Goal: Task Accomplishment & Management: Use online tool/utility

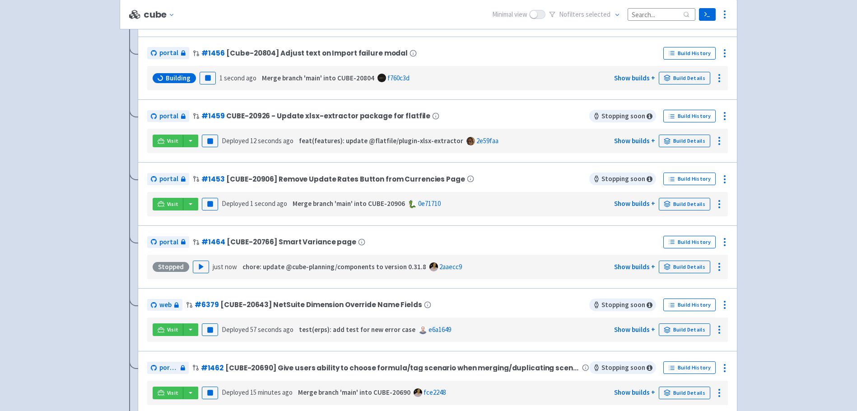
scroll to position [320, 0]
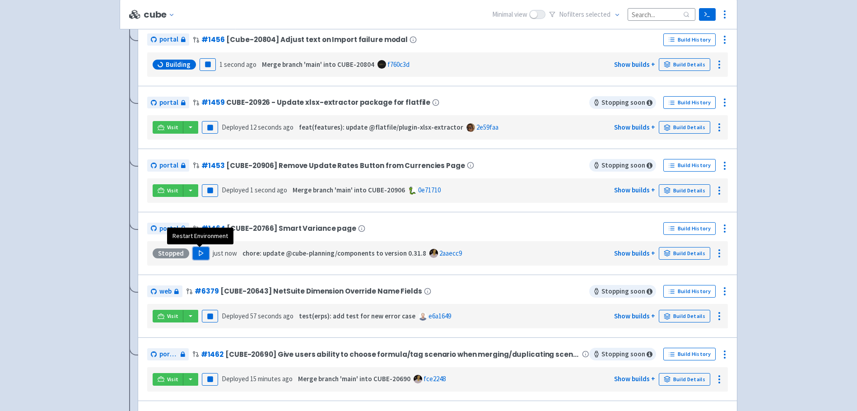
click at [203, 255] on icon "button" at bounding box center [201, 253] width 7 height 7
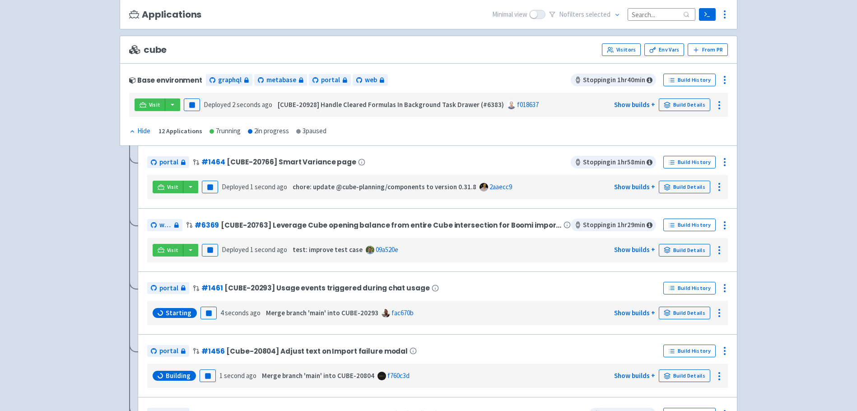
scroll to position [73, 0]
click at [162, 188] on icon at bounding box center [161, 186] width 7 height 7
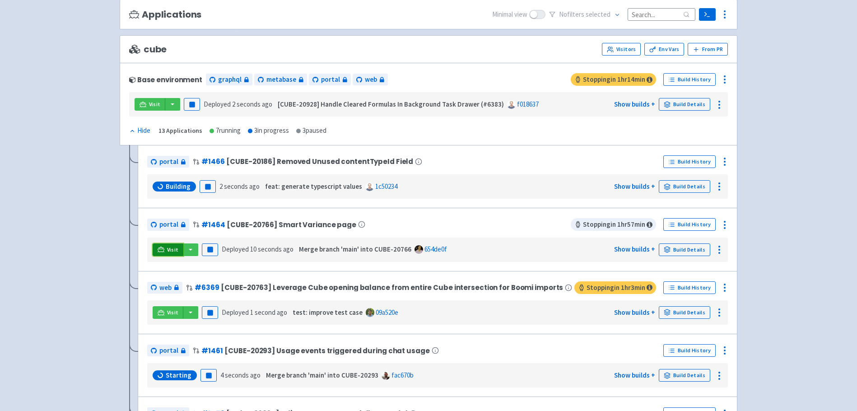
click at [162, 248] on icon at bounding box center [161, 249] width 7 height 7
click at [723, 225] on icon at bounding box center [724, 224] width 11 height 11
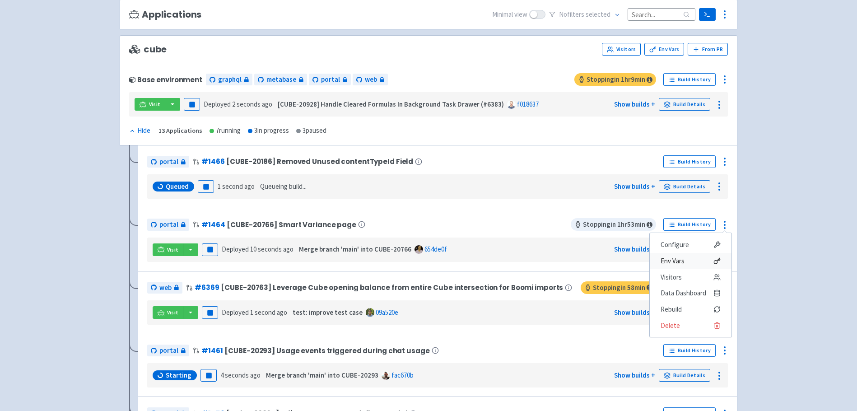
click at [675, 260] on span "Env Vars" at bounding box center [672, 261] width 24 height 13
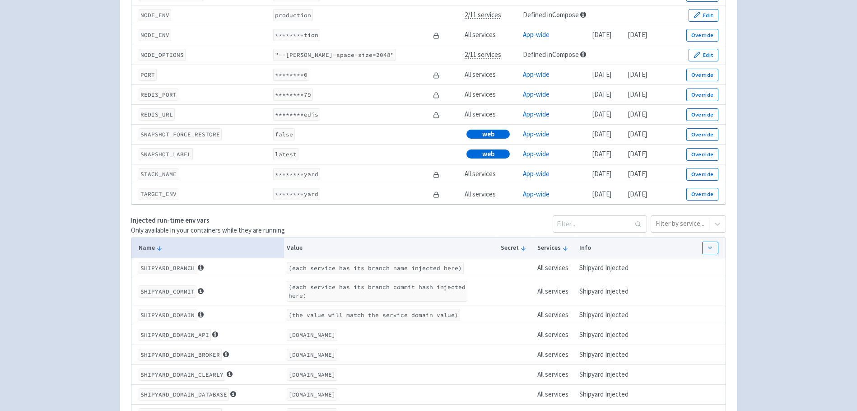
scroll to position [1382, 0]
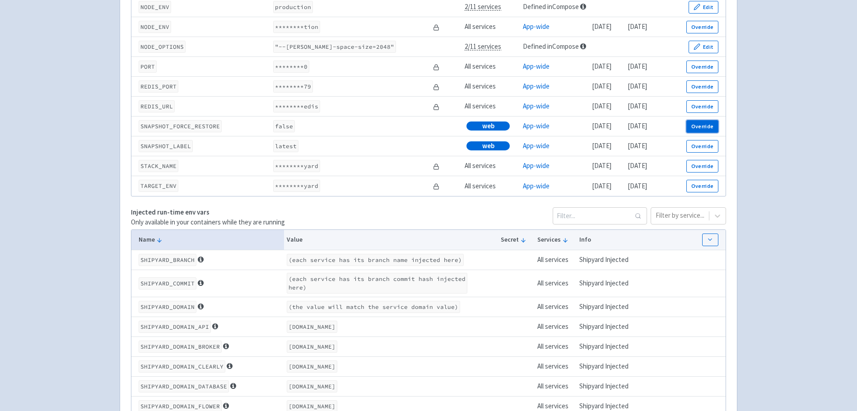
click at [705, 125] on button "Override" at bounding box center [702, 126] width 32 height 13
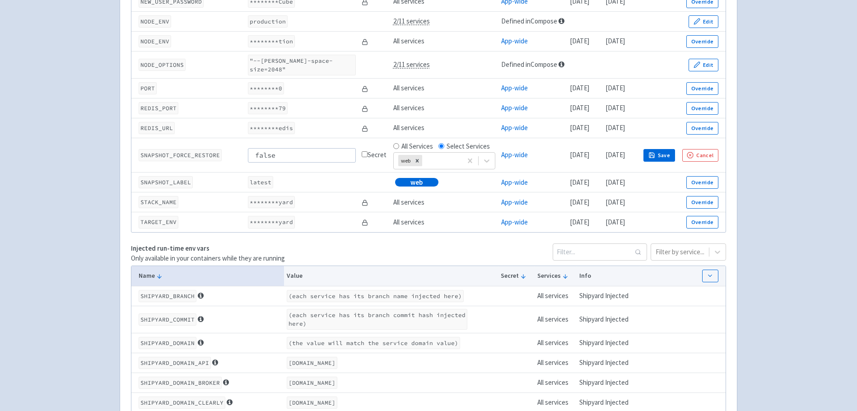
scroll to position [1397, 0]
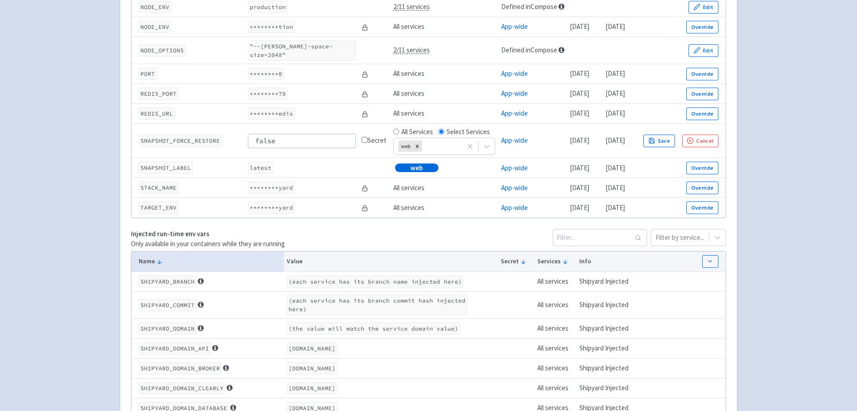
drag, startPoint x: 278, startPoint y: 131, endPoint x: 246, endPoint y: 131, distance: 32.0
click at [248, 134] on input "false" at bounding box center [302, 141] width 108 height 14
type input "true"
click at [675, 134] on button "Save" at bounding box center [659, 140] width 32 height 13
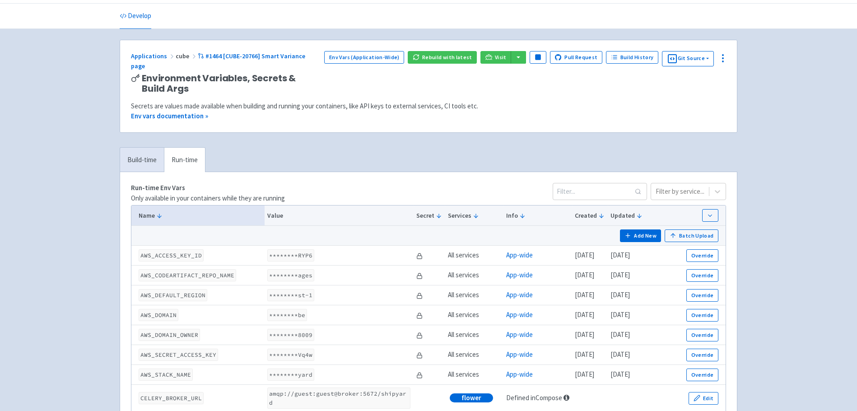
scroll to position [0, 0]
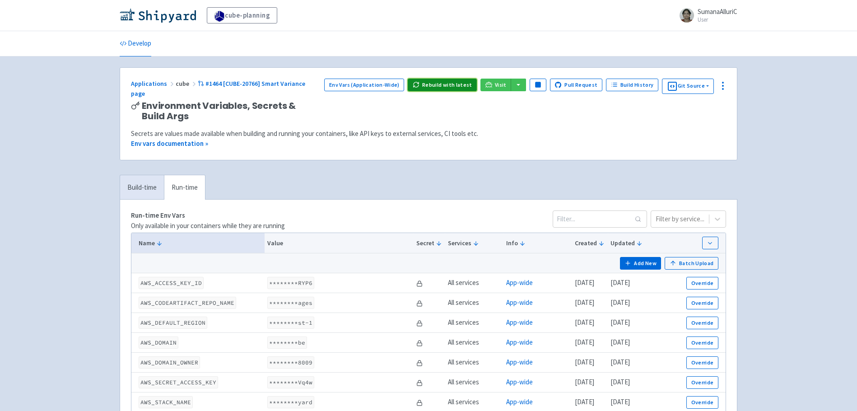
click at [445, 84] on button "Rebuild with latest" at bounding box center [442, 85] width 69 height 13
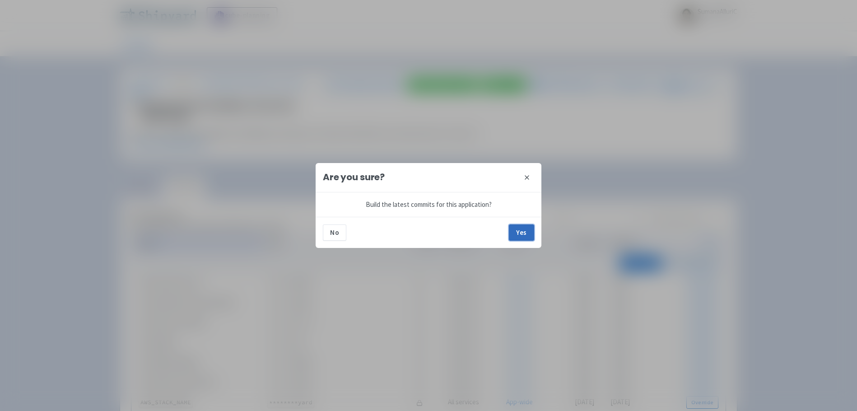
click at [526, 232] on button "Yes" at bounding box center [521, 232] width 25 height 16
